Goal: Contribute content

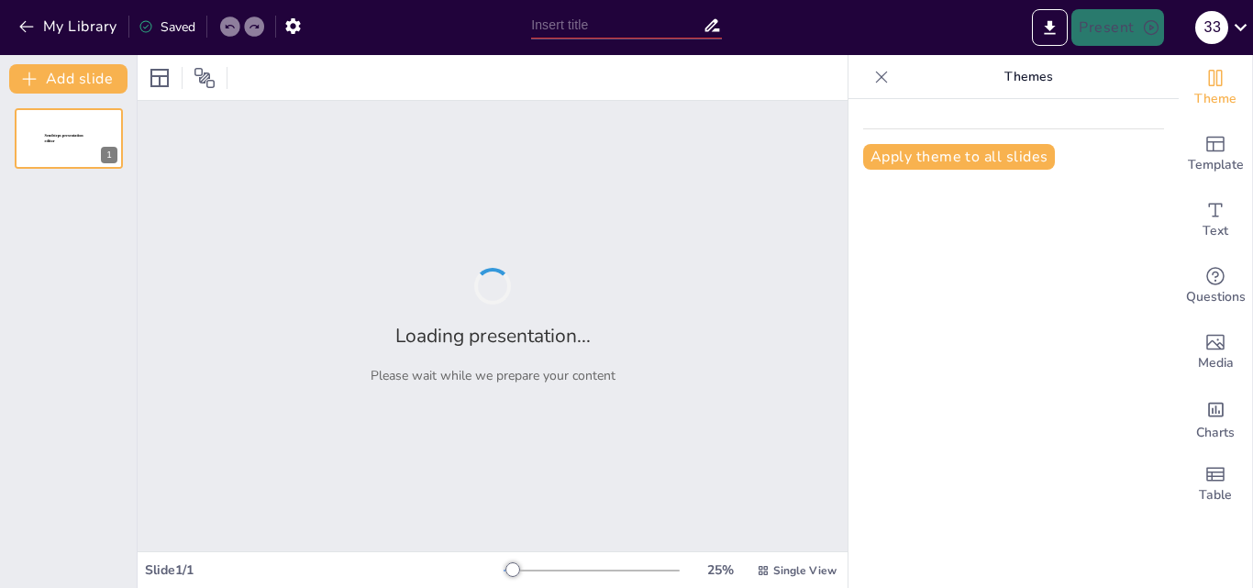
type input "La educación ética entre el disciplinamiento social y la madurez ética"
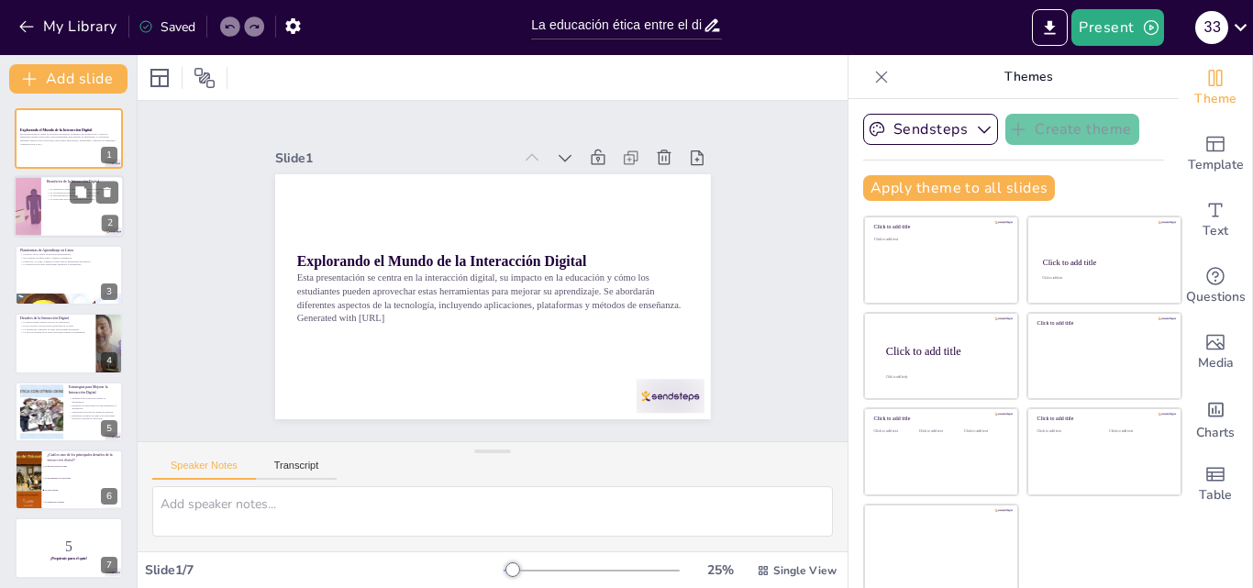
click at [48, 221] on div at bounding box center [69, 207] width 110 height 62
checkbox input "true"
type textarea "Lo ipsumd s ametcons ad elits do eiu te inc utlabore etd magnaaliqu en ad minim…"
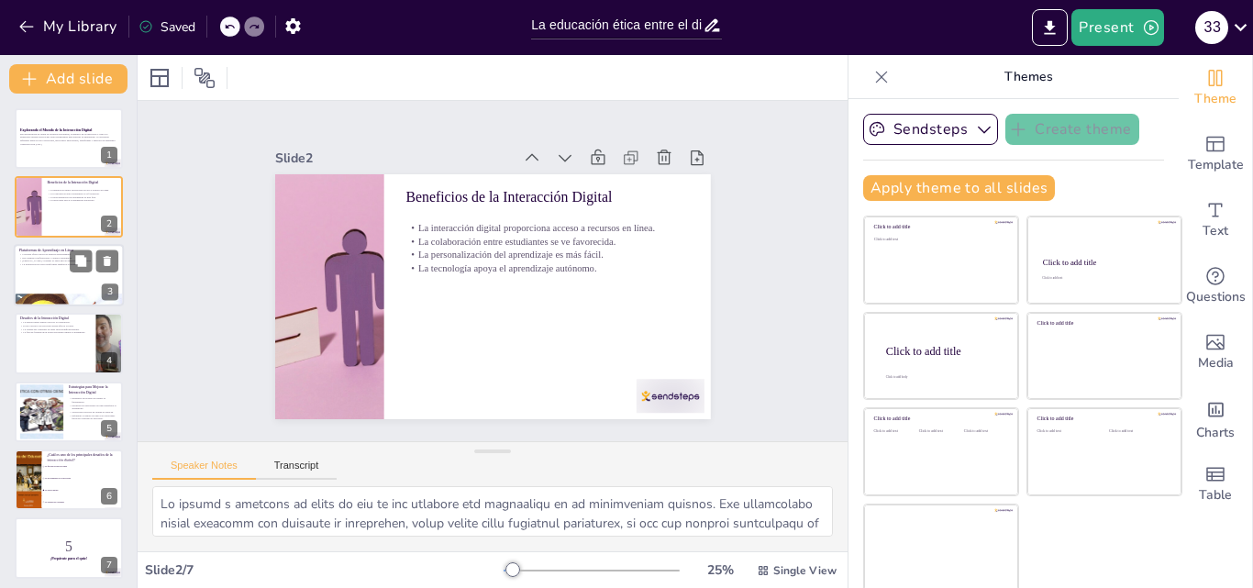
click at [62, 244] on div "Plataformas de Aprendizaje en Línea Coursera ofrece cursos de diversas universi…" at bounding box center [69, 275] width 110 height 62
checkbox input "true"
type textarea "Coursera es una de las plataformas más reconocidas que ofrece cursos de univers…"
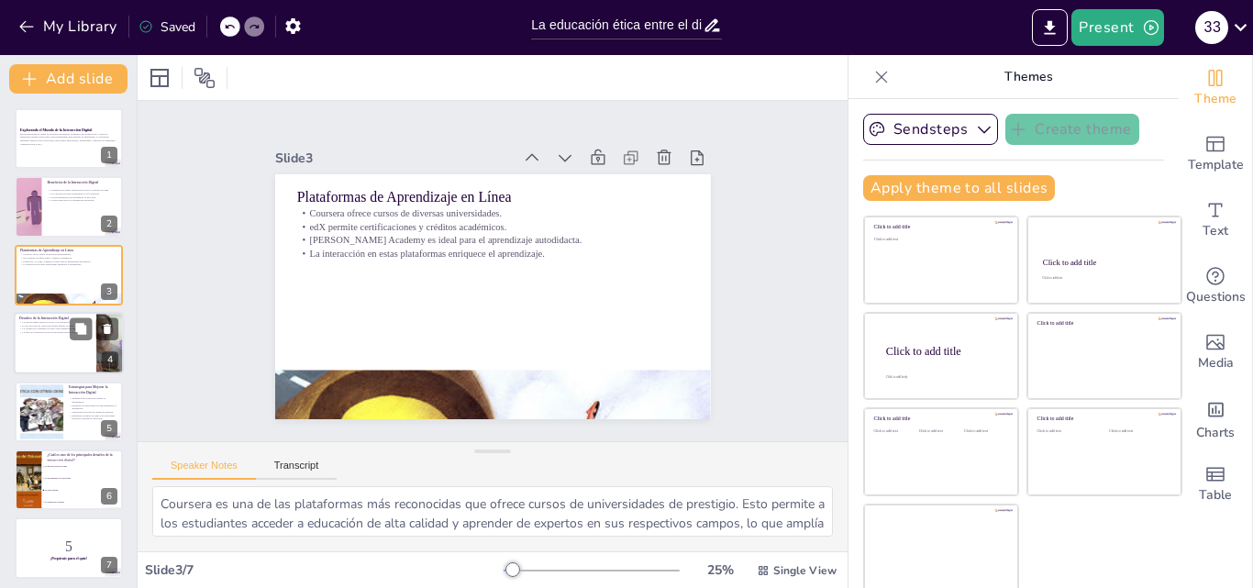
click at [46, 318] on p "Desafíos de la Interacción Digital" at bounding box center [55, 318] width 72 height 6
checkbox input "true"
type textarea "Lo ipsumd sitamet co ad elitsed doeiusmodt inc utlabo e dolore magnaaliqua. Eni…"
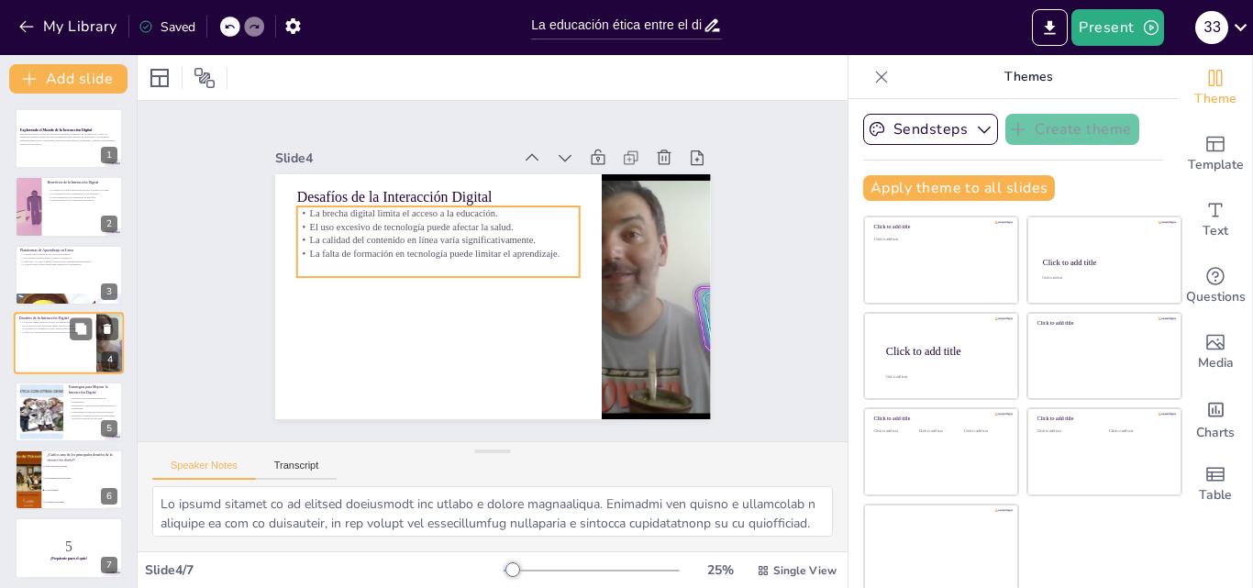
scroll to position [3, 0]
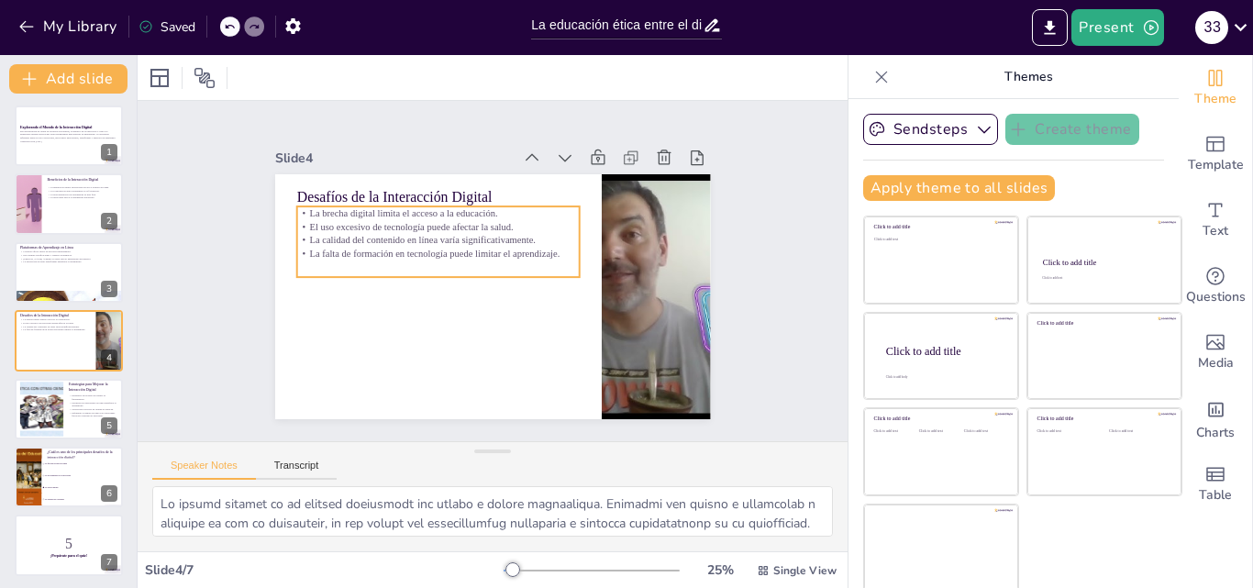
checkbox input "true"
